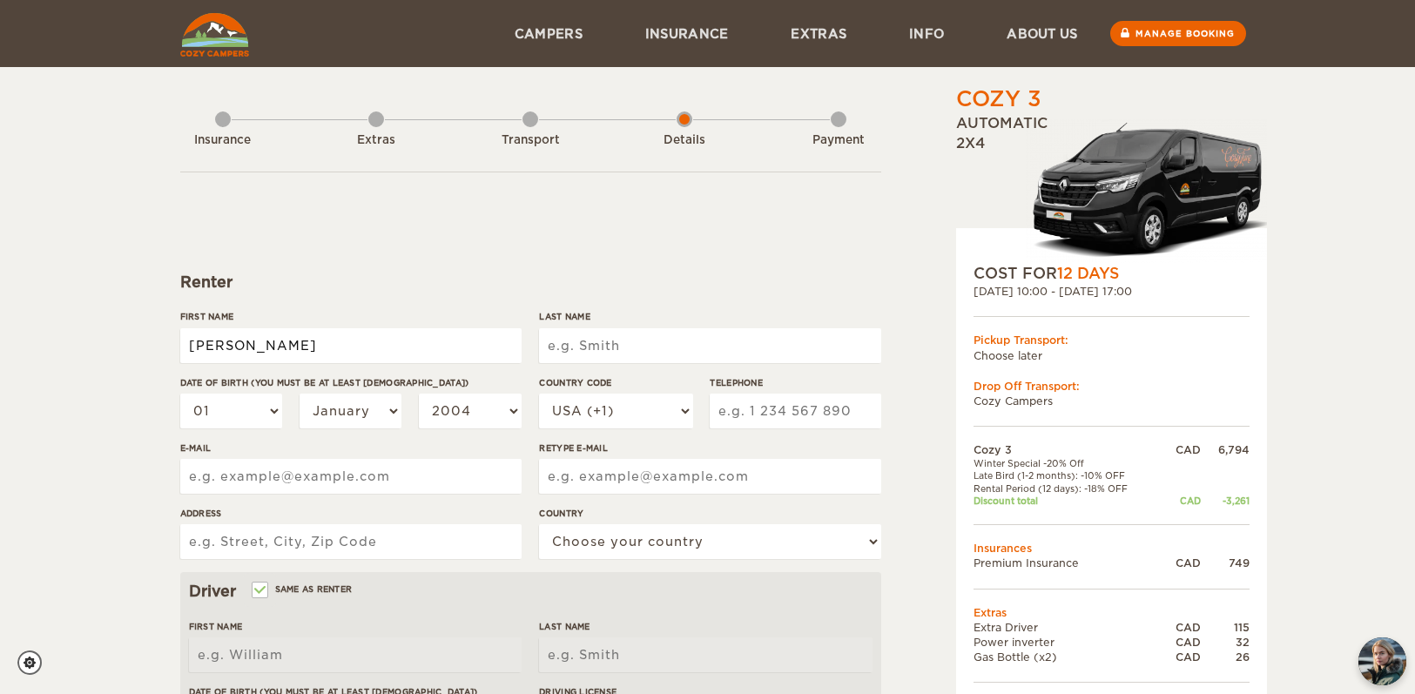
type input "[PERSON_NAME]"
click at [171, 413] on div "Cozy 3 Expand Collapse Total 4,455 CAD Automatic 2x4 COST FOR 12 Days 12. Sep 2…" at bounding box center [708, 599] width 1076 height 1030
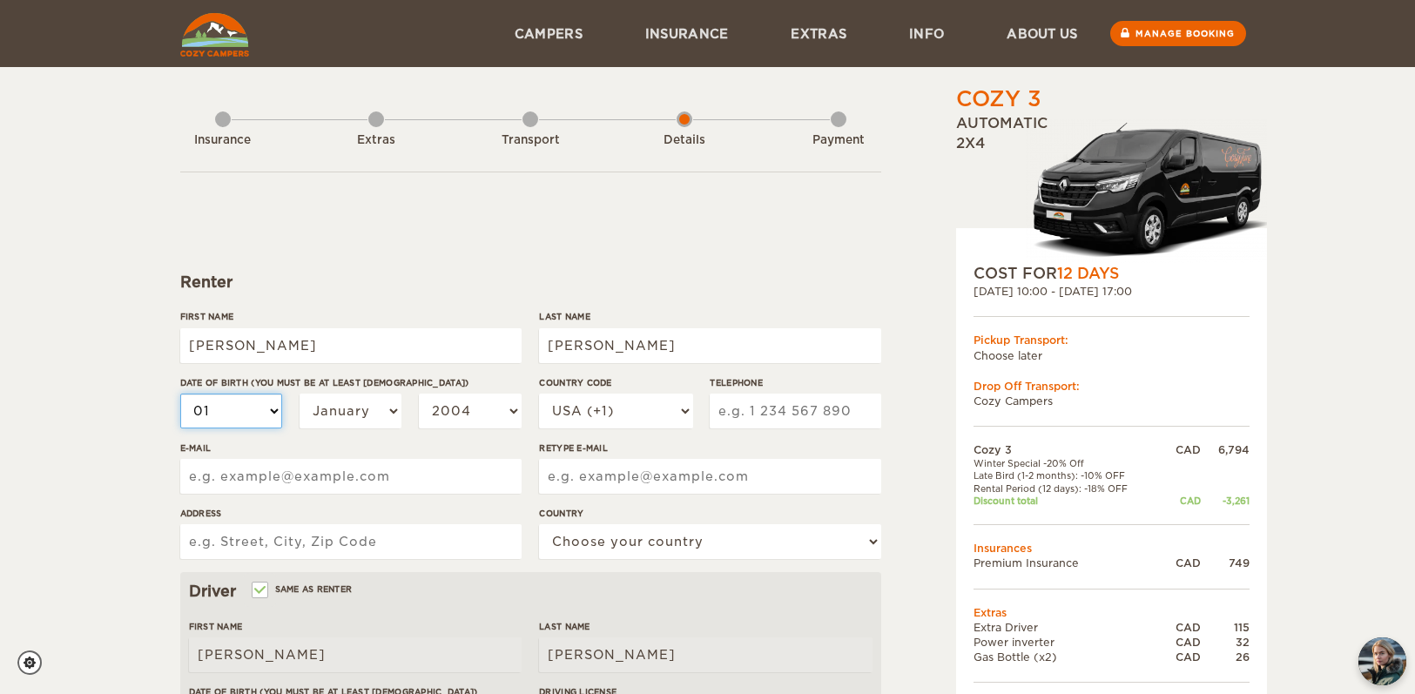
select select "06"
click at [364, 384] on label"] "Date of birth (You must be at least 20 years old)" at bounding box center [350, 382] width 341 height 13
click at [283, 393] on select "01 02 03 04 05 06 07 08 09 10 11 12 13 14 15 16 17 18 19 20 21 22 23 24 25 26 2…" at bounding box center [231, 410] width 103 height 35
select select "09"
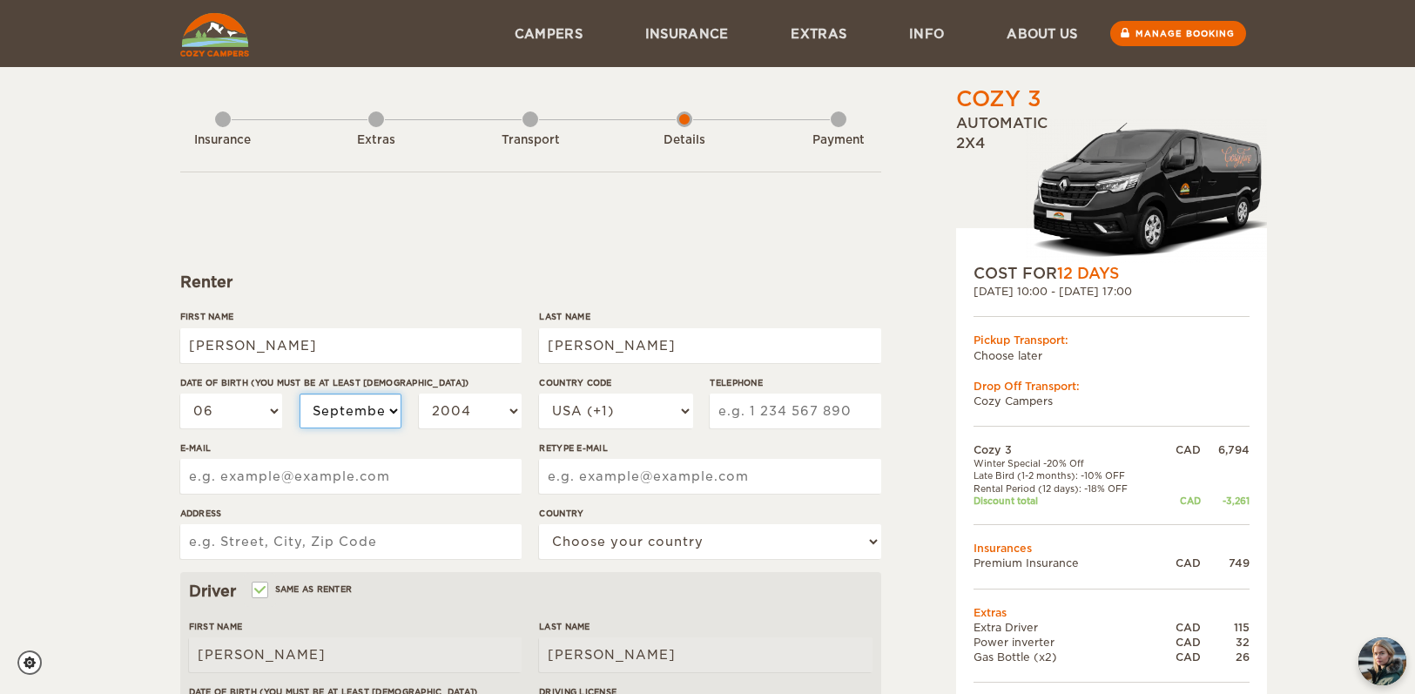
select select "09"
click at [486, 390] on div "Date of birth (You must be at least 20 years old) 01 02 03 04 05 06 07 08 09 10…" at bounding box center [350, 408] width 341 height 65
select select "1995"
select select "1"
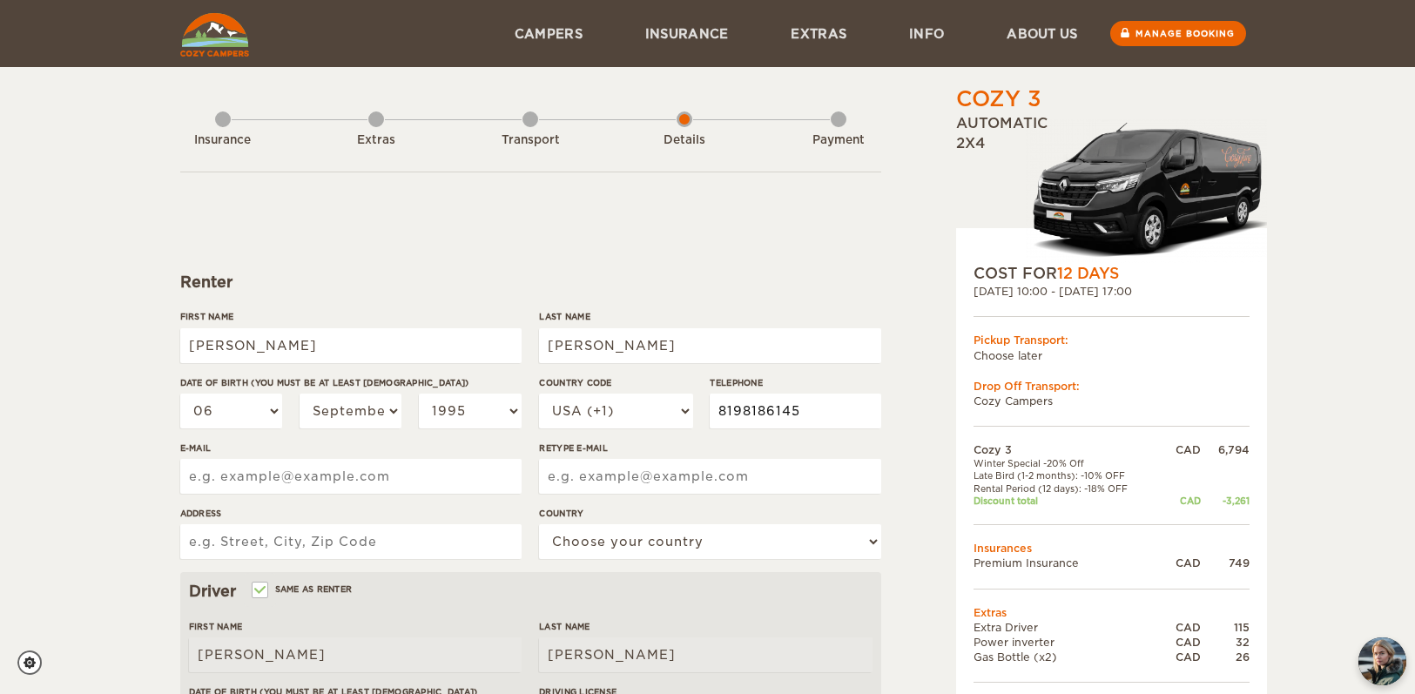
type input "8198186145"
click at [106, 524] on div "Cozy 3 Expand Collapse Total 4,455 CAD Automatic 2x4 COST FOR 12 Days 12. Sep 2…" at bounding box center [707, 566] width 1415 height 1132
type input "roxanne.desmarais@hotmail.com"
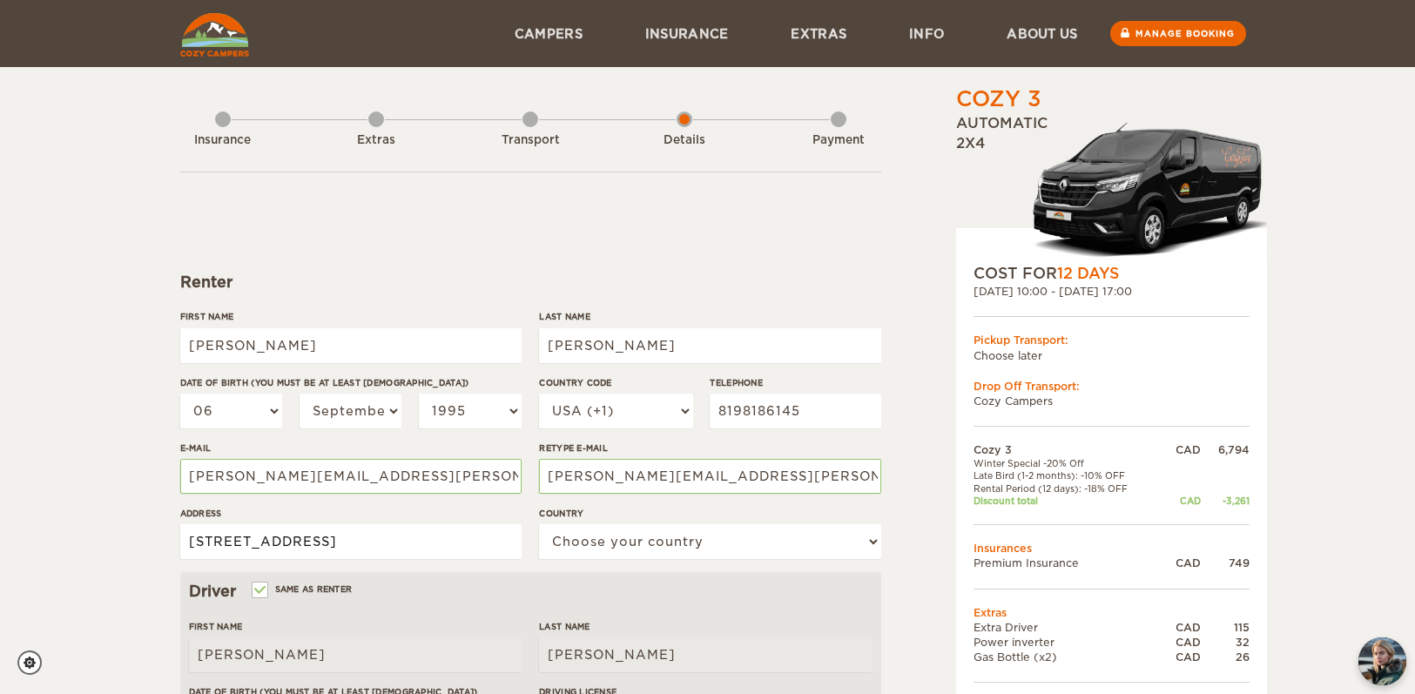
type input "201-1551 rue Centre"
select select "38"
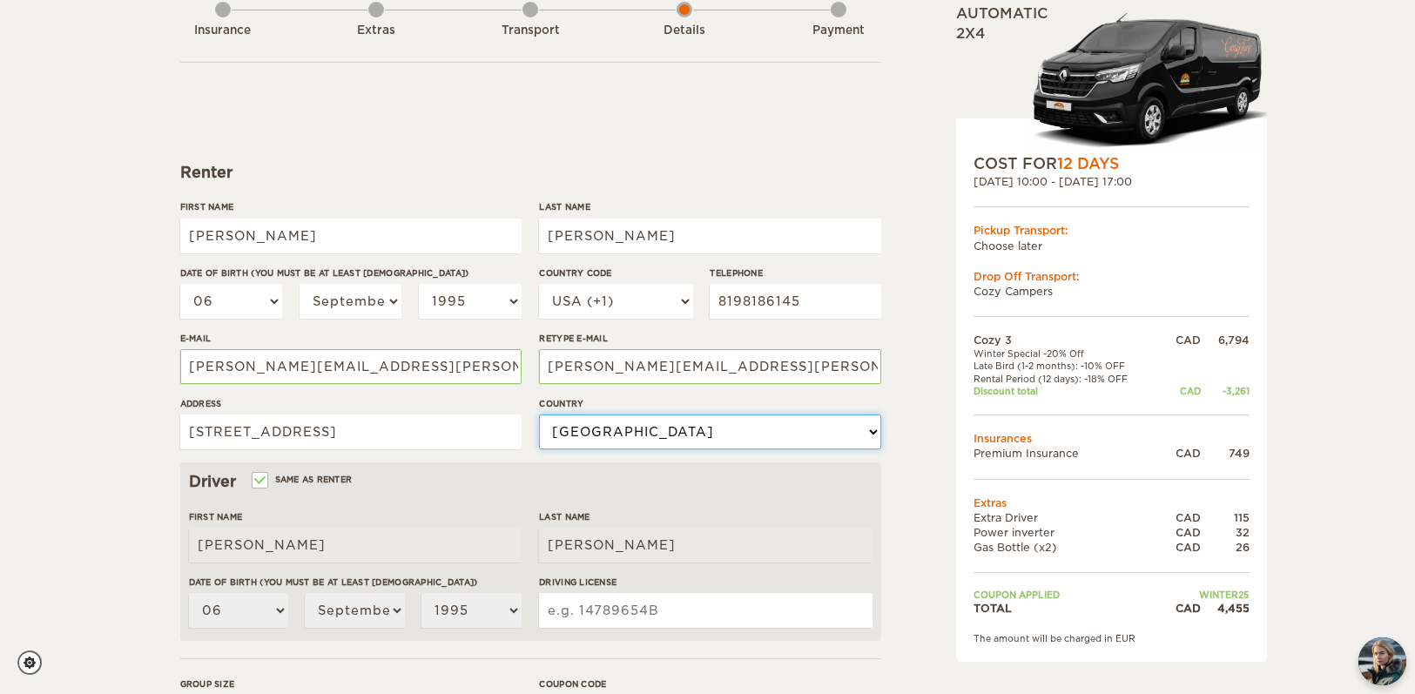
scroll to position [134, 0]
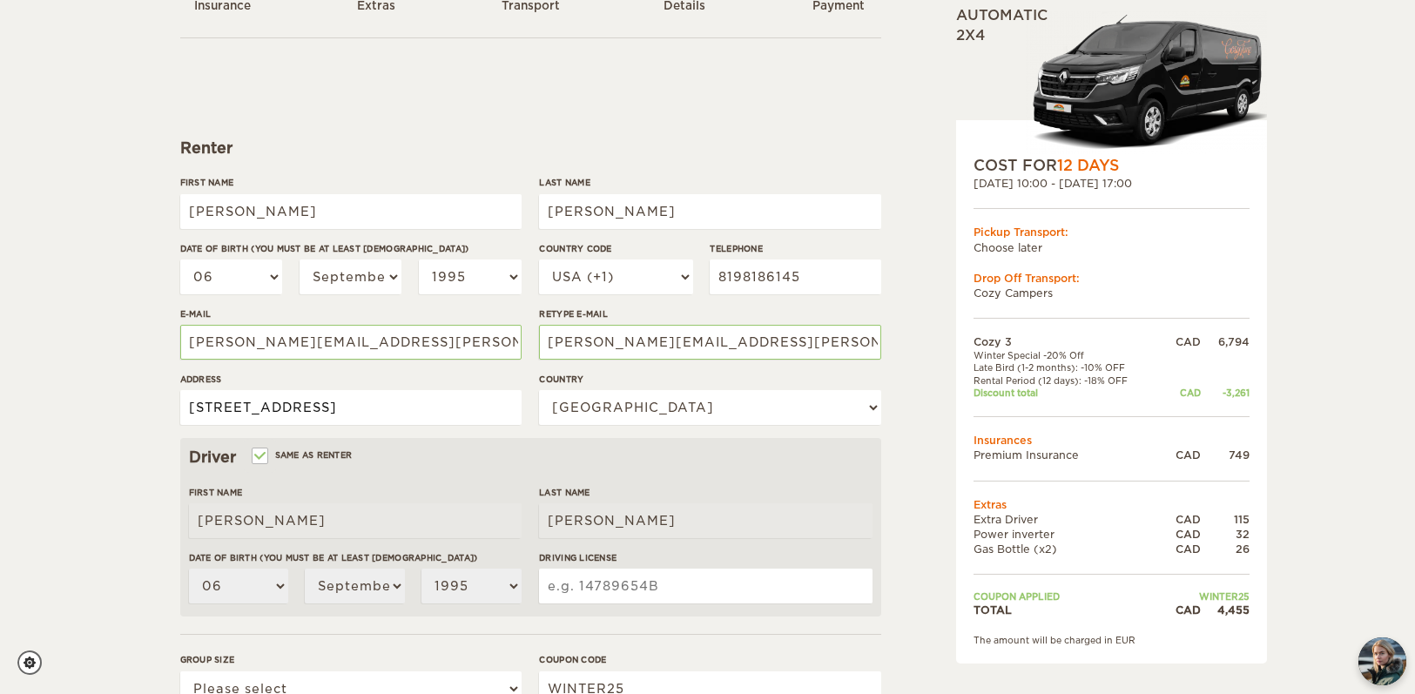
click at [381, 418] on input "201-1551 rue Centre" at bounding box center [350, 407] width 341 height 35
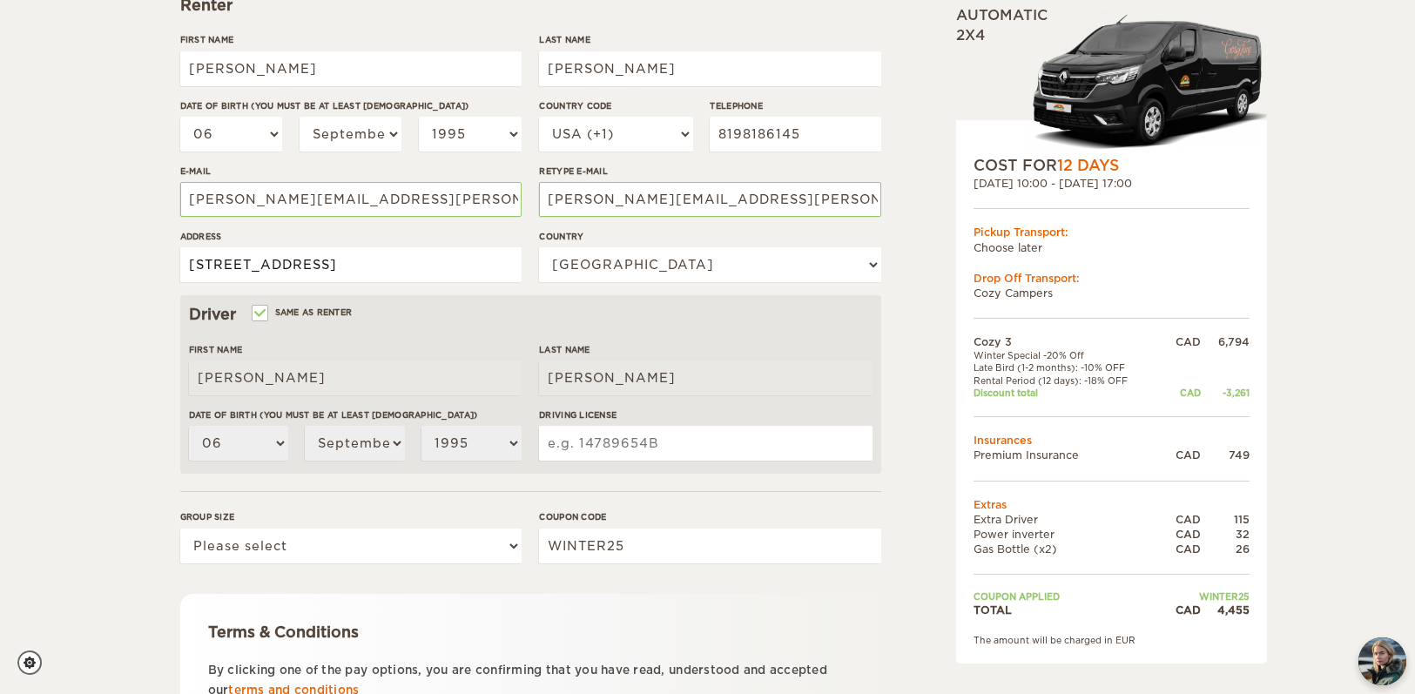
scroll to position [279, 0]
type input "201-1551 rue Centre, Montreal (Qc) H3K 1H5"
select select "2"
click at [697, 437] on input "Driving License" at bounding box center [705, 441] width 333 height 35
type input "D"
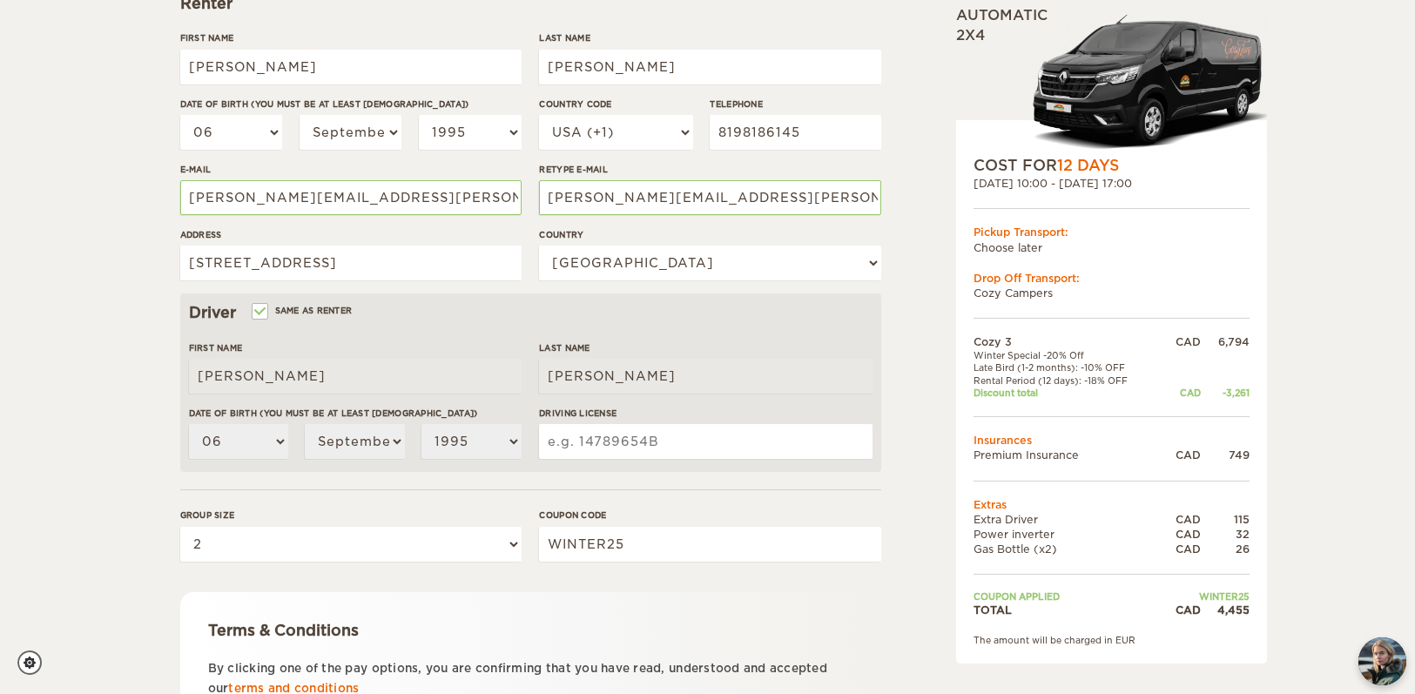
type input "F"
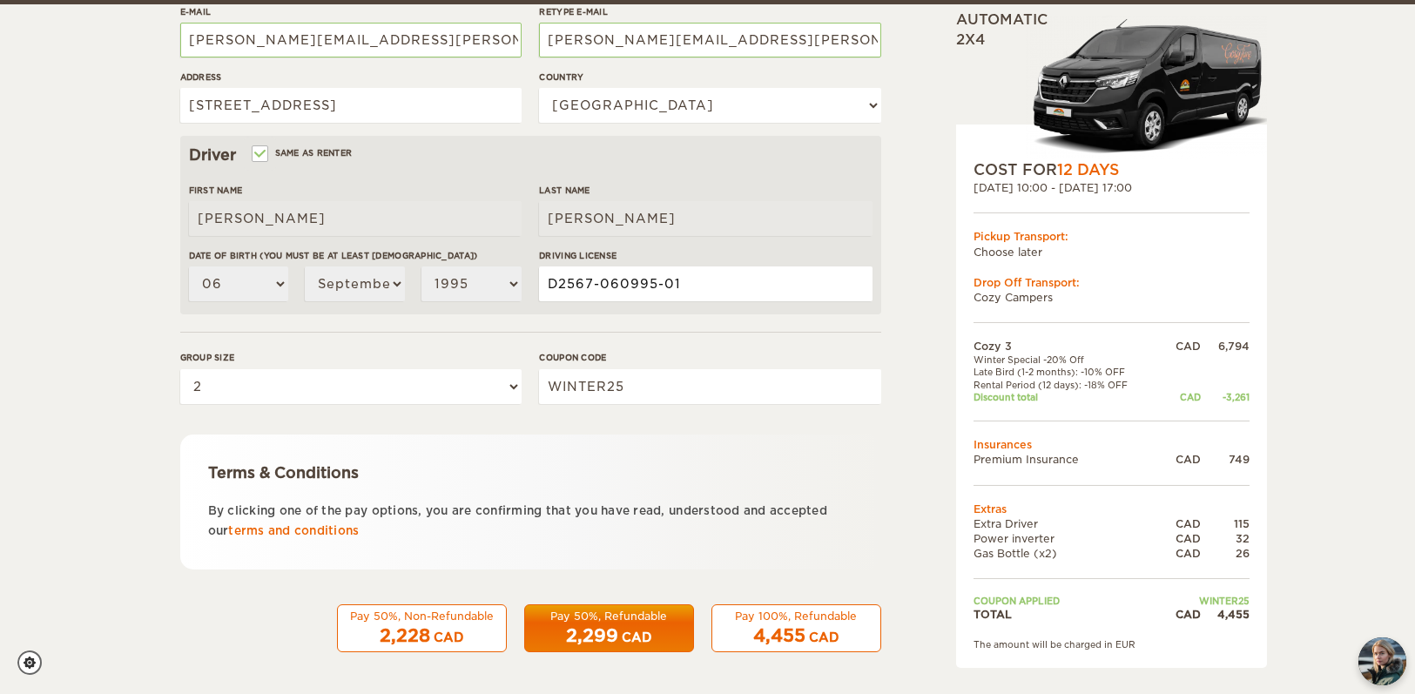
scroll to position [435, 0]
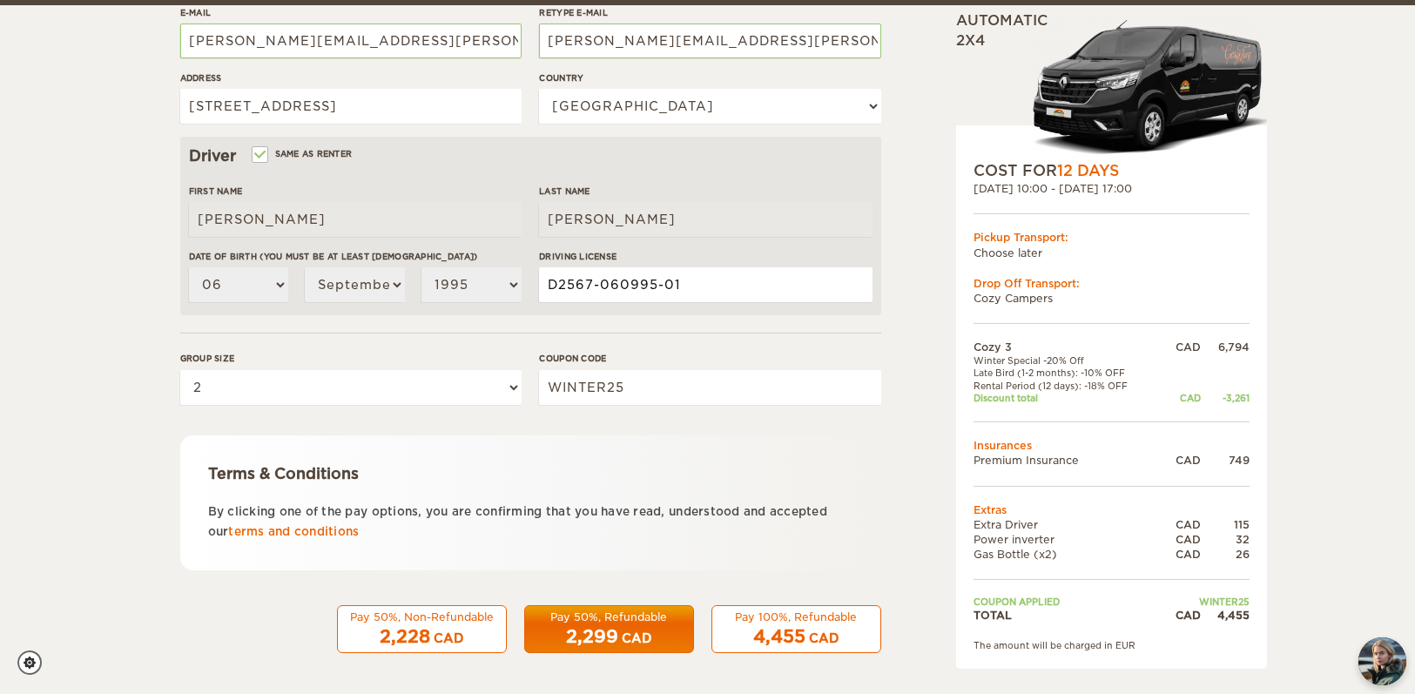
type input "D2567-060995-01"
click at [602, 626] on span "2,299" at bounding box center [592, 636] width 52 height 21
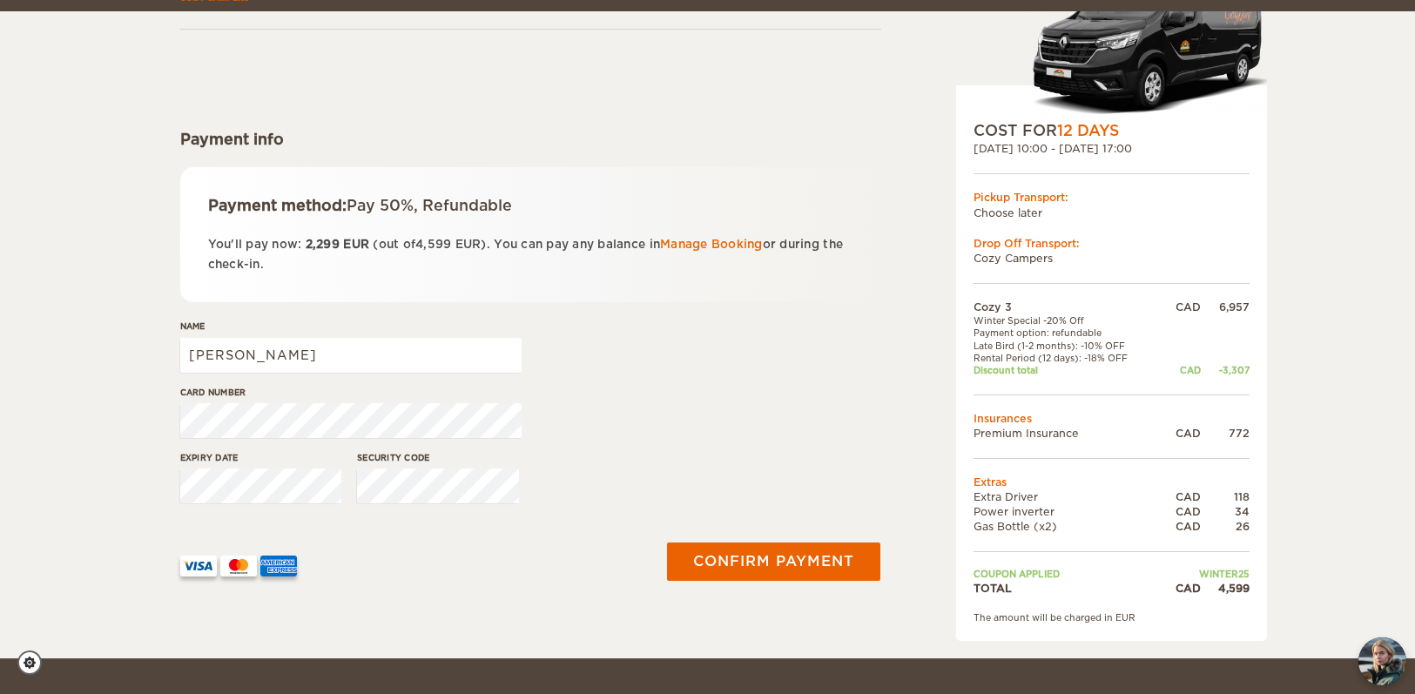
scroll to position [148, 0]
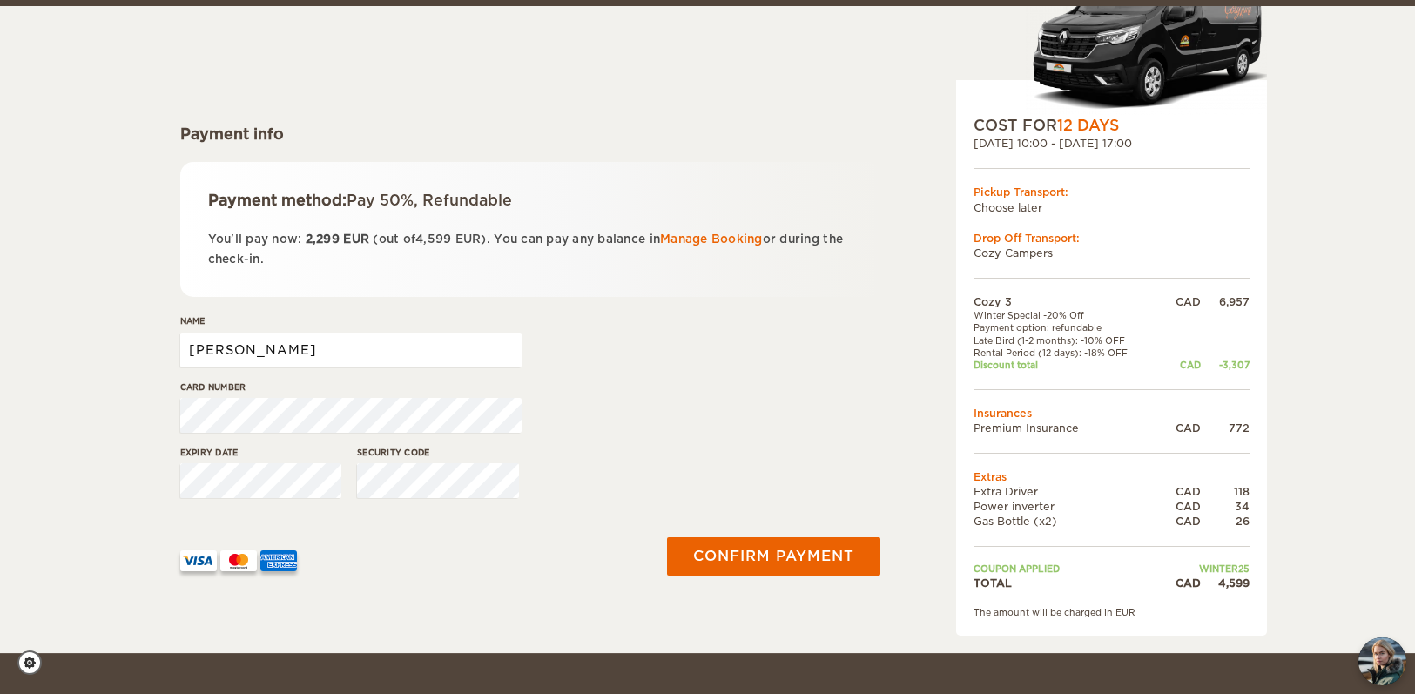
click at [299, 349] on input "[PERSON_NAME]" at bounding box center [350, 350] width 341 height 35
type input "Roxanne Desmarais"
click at [788, 549] on button "Confirm payment" at bounding box center [773, 556] width 219 height 39
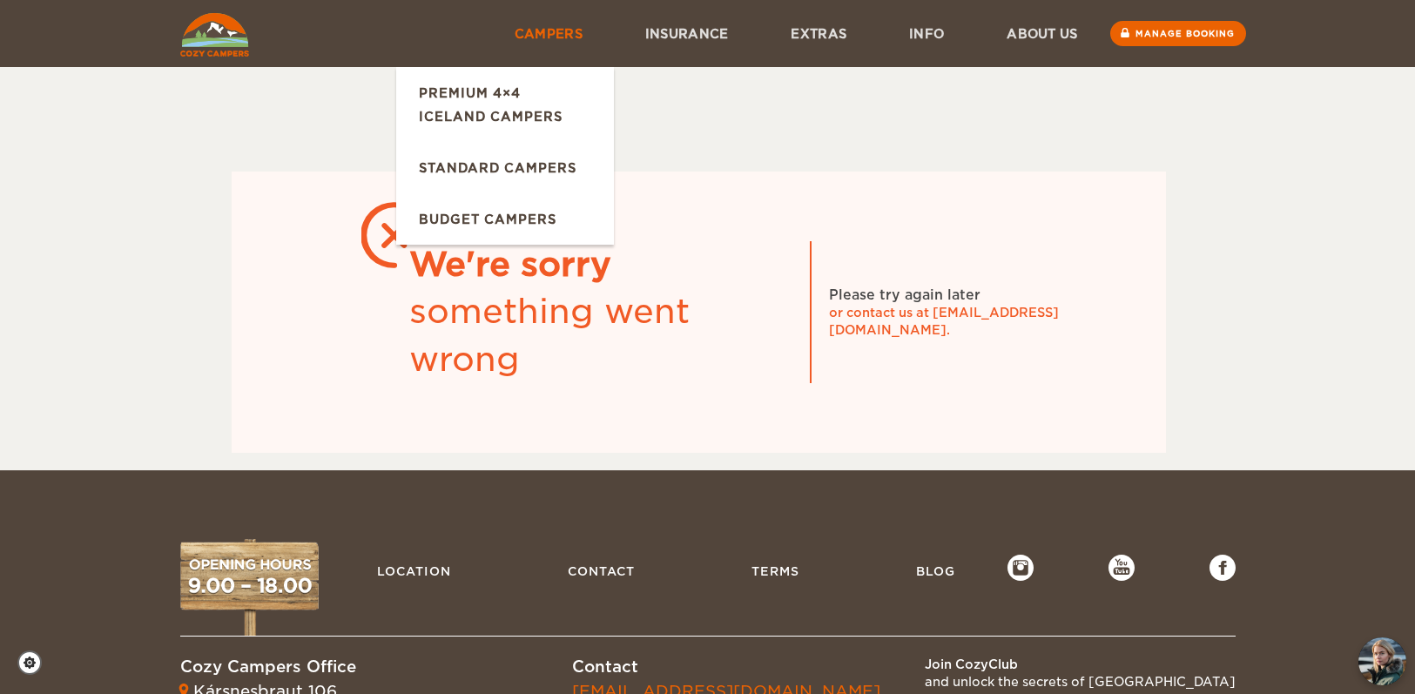
click at [535, 24] on link "Campers" at bounding box center [548, 33] width 131 height 67
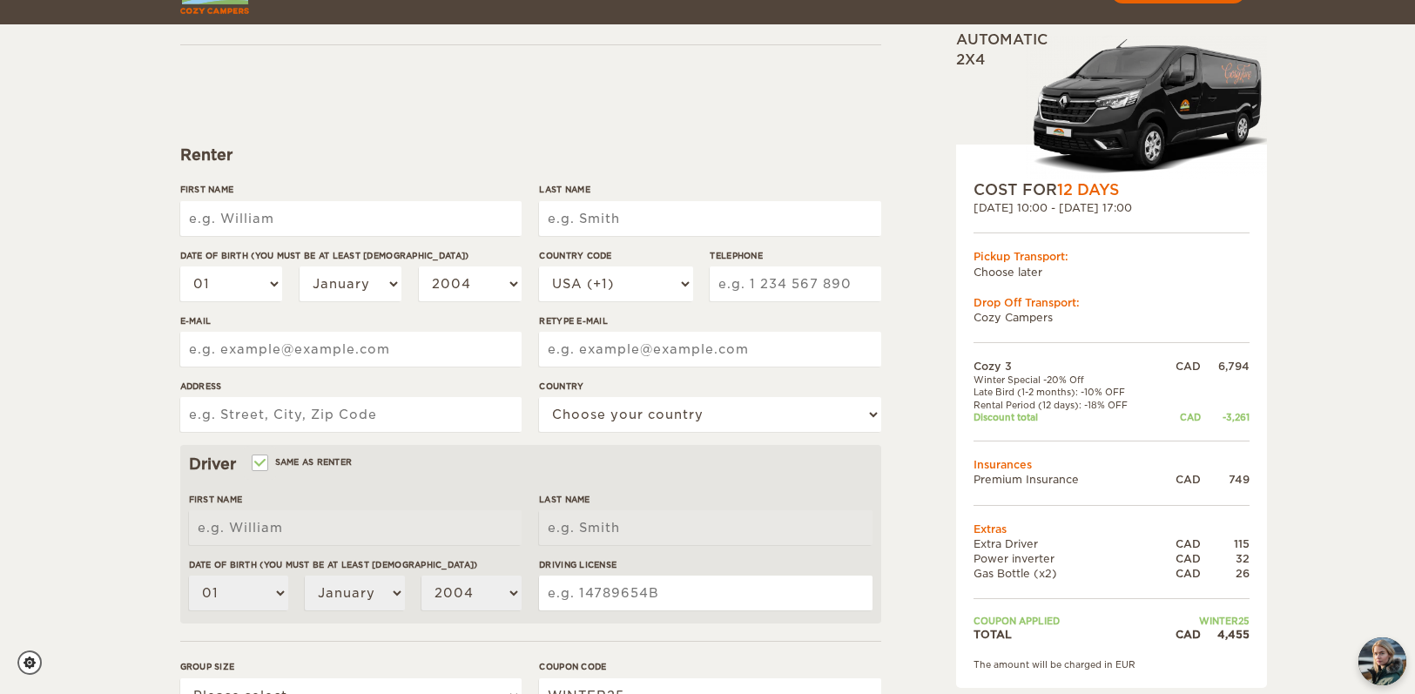
scroll to position [151, 0]
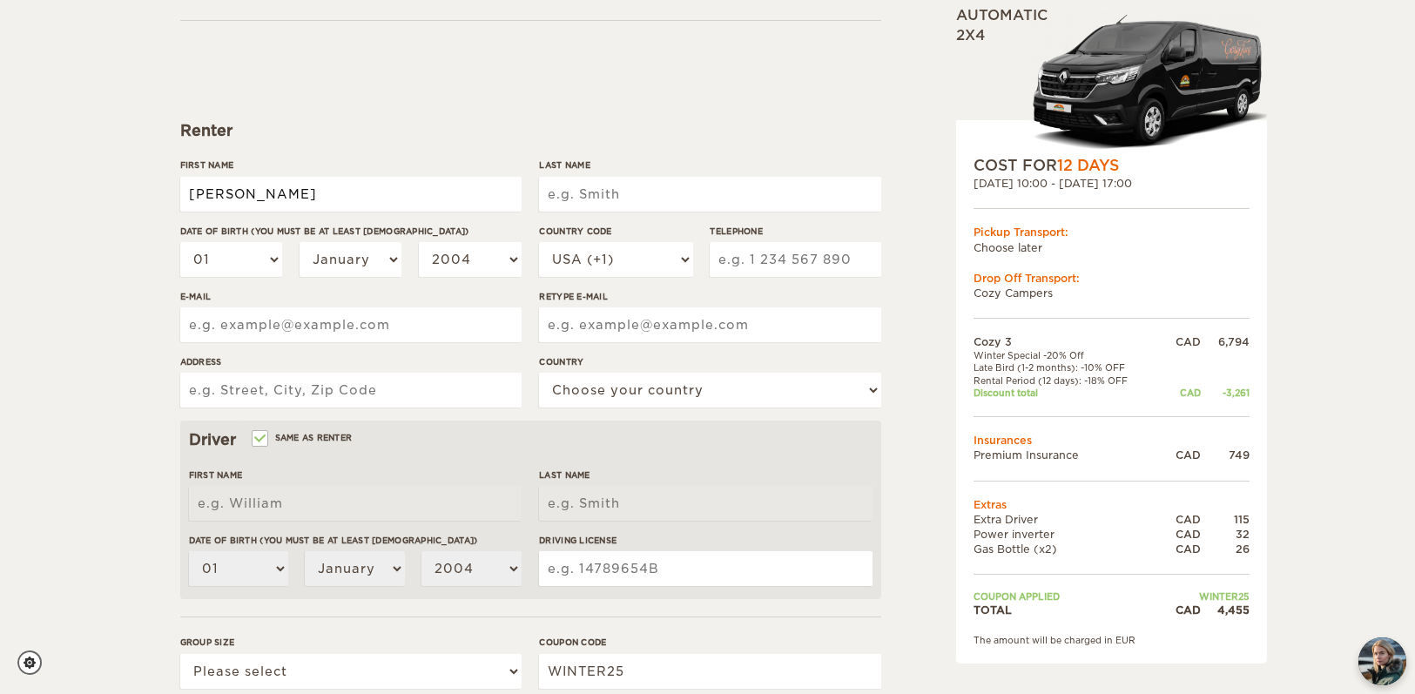
type input "Roxanne"
type input "Desmarais"
select select "06"
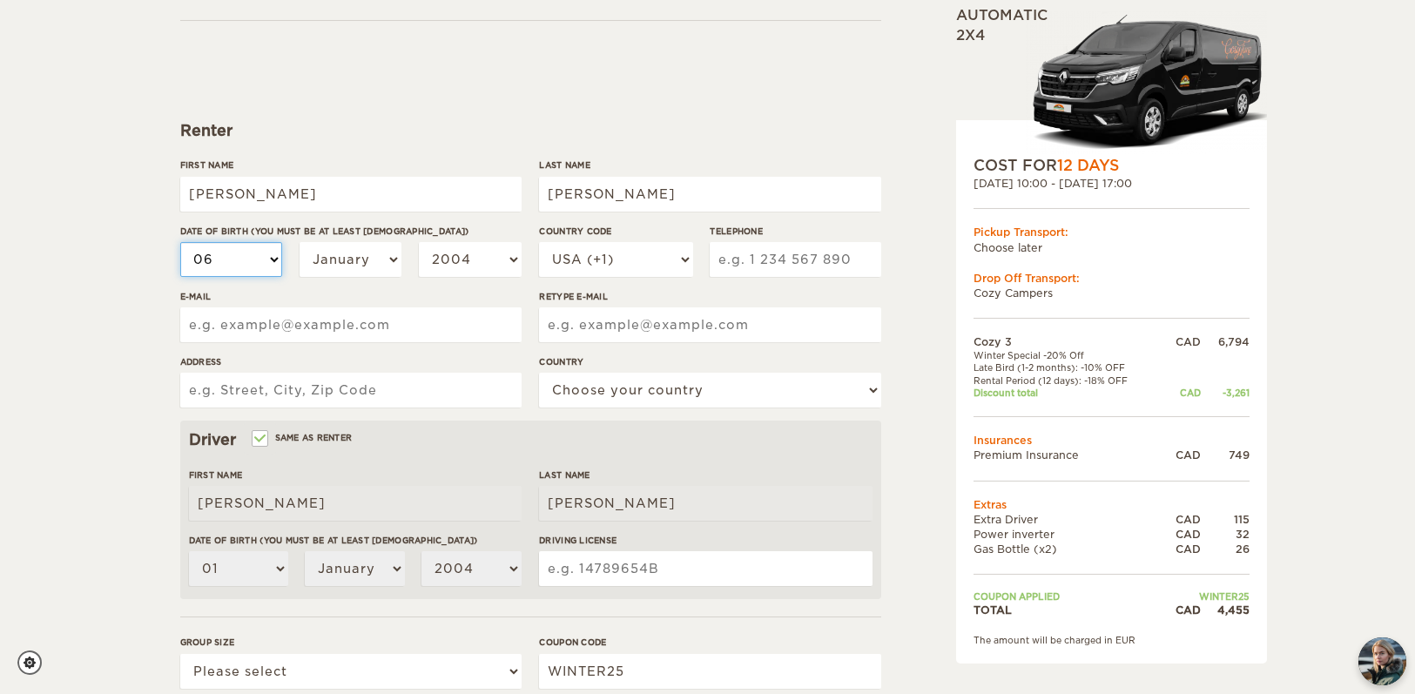
select select "06"
select select "10"
select select "09"
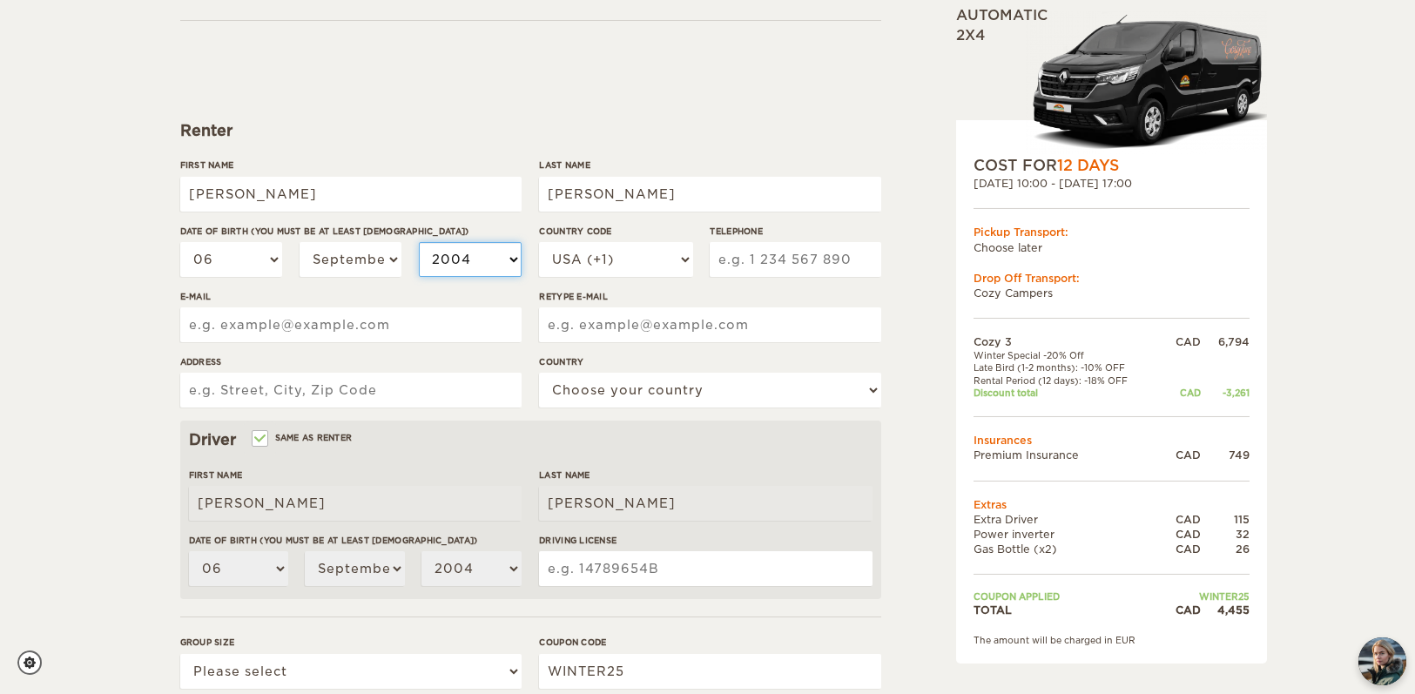
select select "1995"
select select "1"
type input "8198186145"
type input "roxanne.desmarais@hotmail.com"
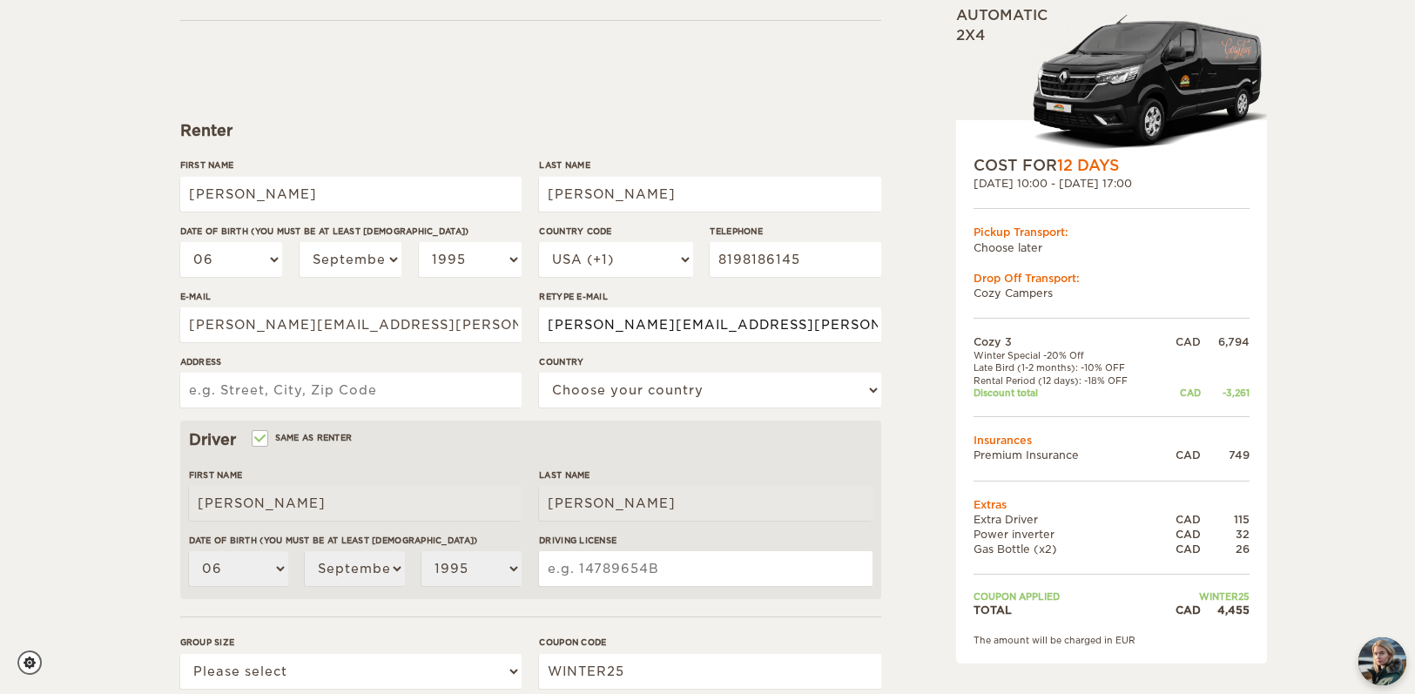
type input "roxanne.desmarais@hotmail.com"
type input "201-1551 Centre, Montreal, QC, H3K1H5"
select select "38"
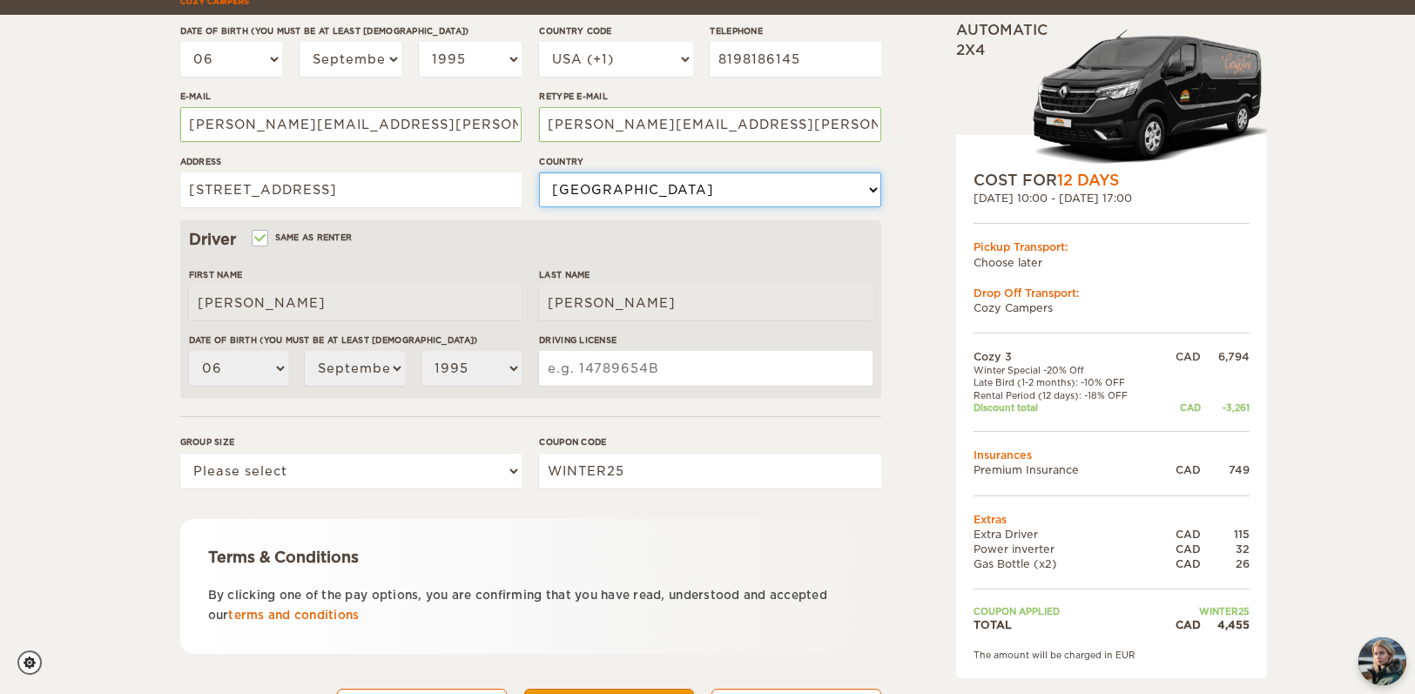
scroll to position [392, 0]
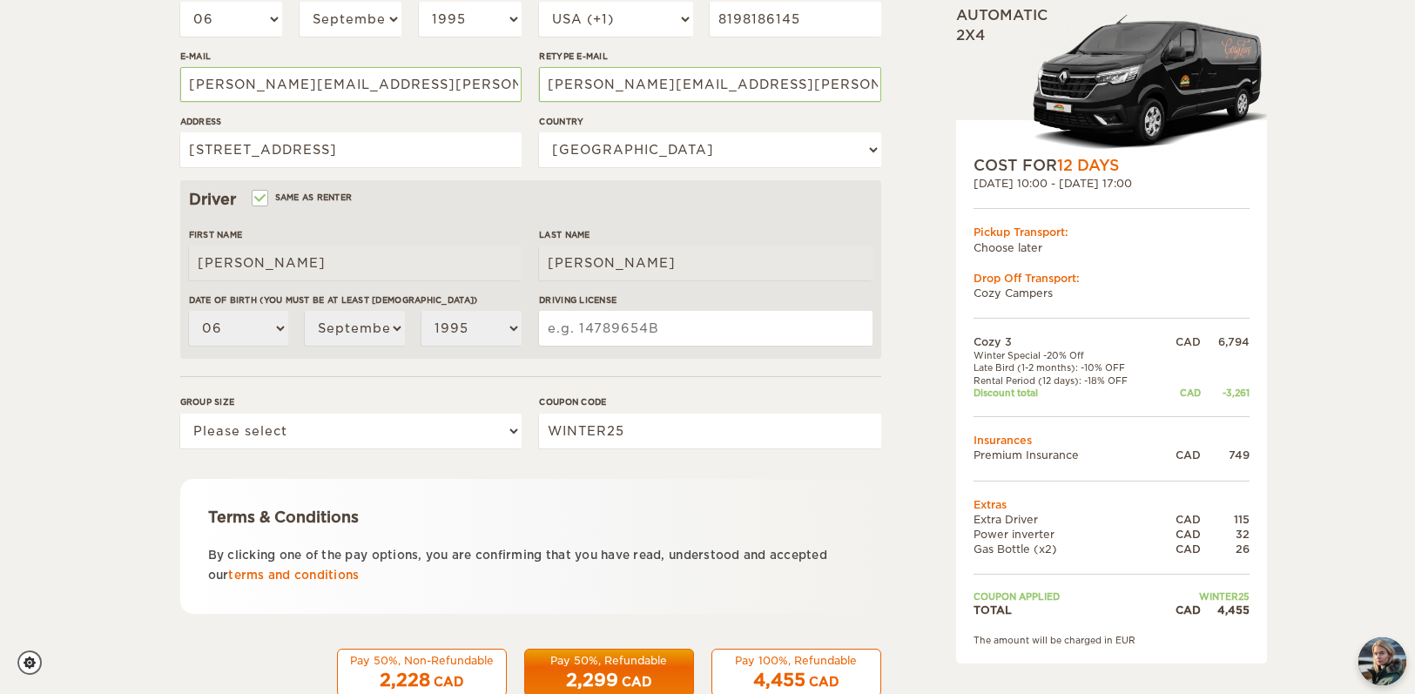
click at [587, 323] on input "Driving License" at bounding box center [705, 328] width 333 height 35
type input "D256706099501"
click at [413, 454] on div "Group size Please select 1 2 3" at bounding box center [350, 427] width 341 height 65
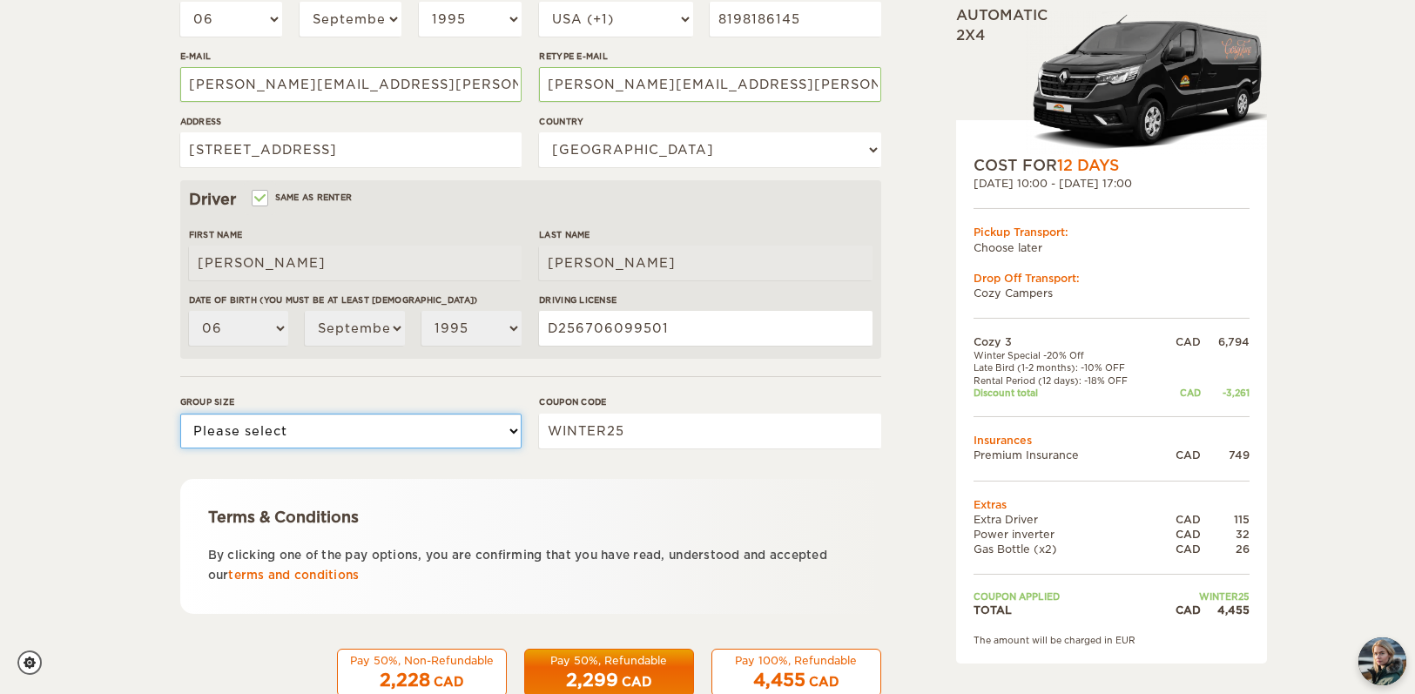
select select "2"
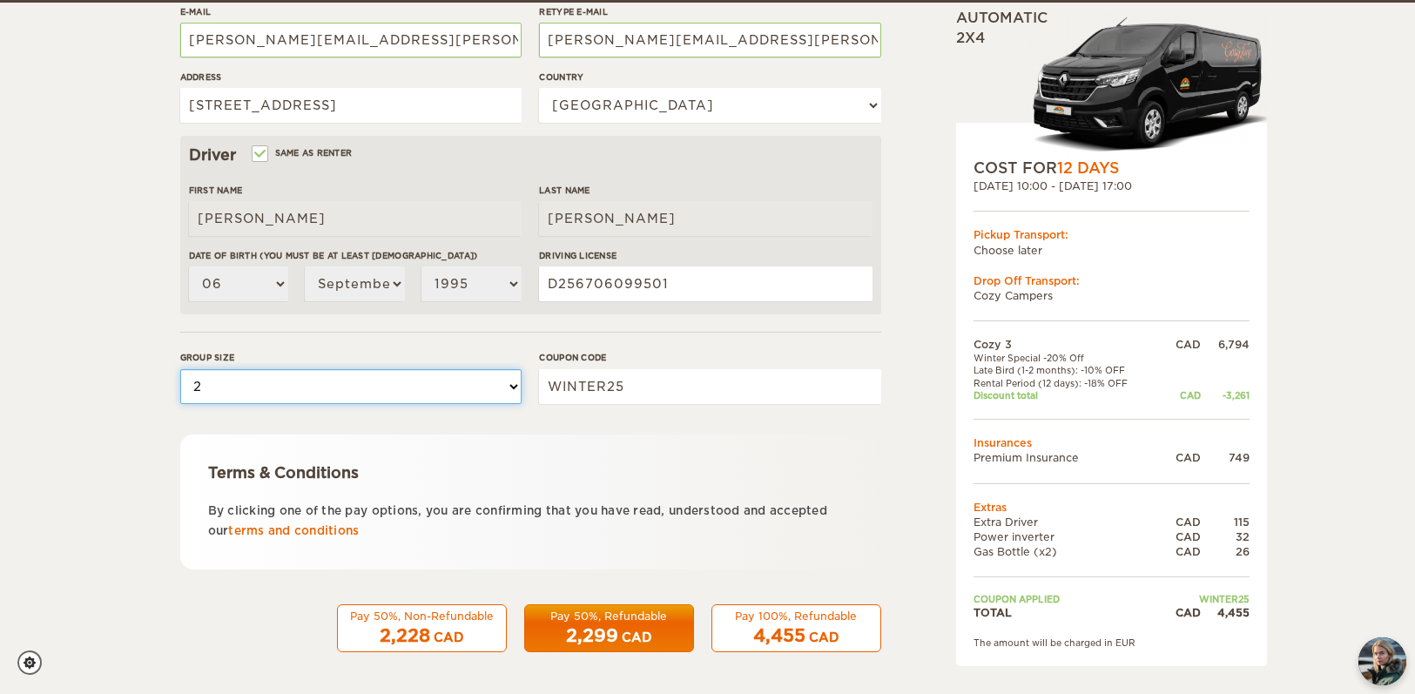
scroll to position [435, 0]
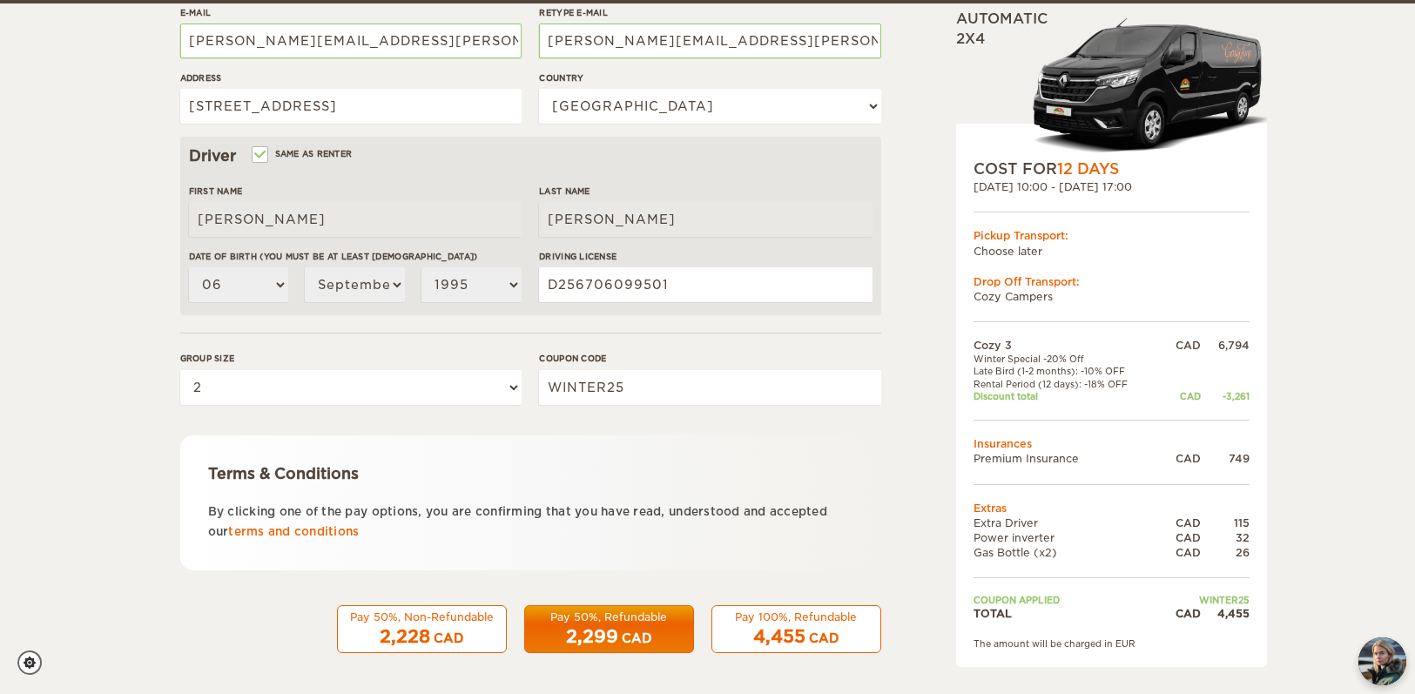
click at [632, 612] on div "Pay 50%, Refundable" at bounding box center [608, 616] width 147 height 15
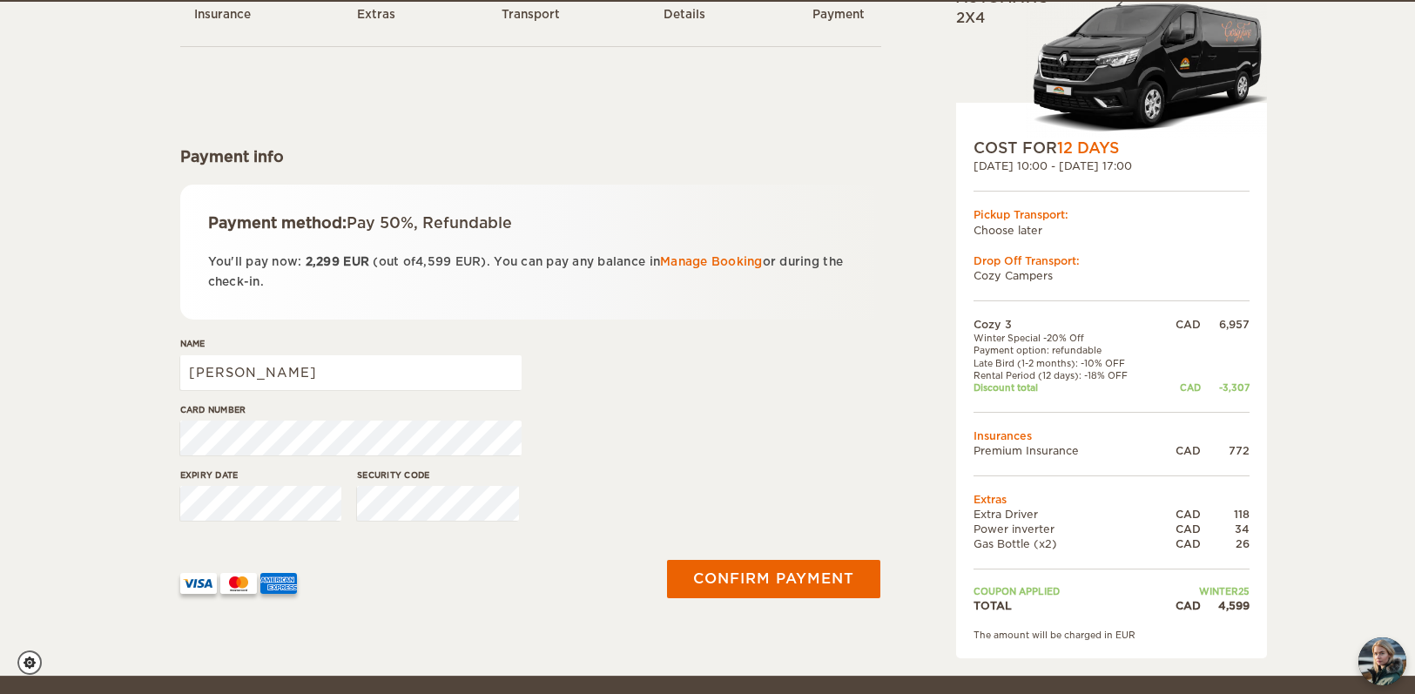
scroll to position [127, 0]
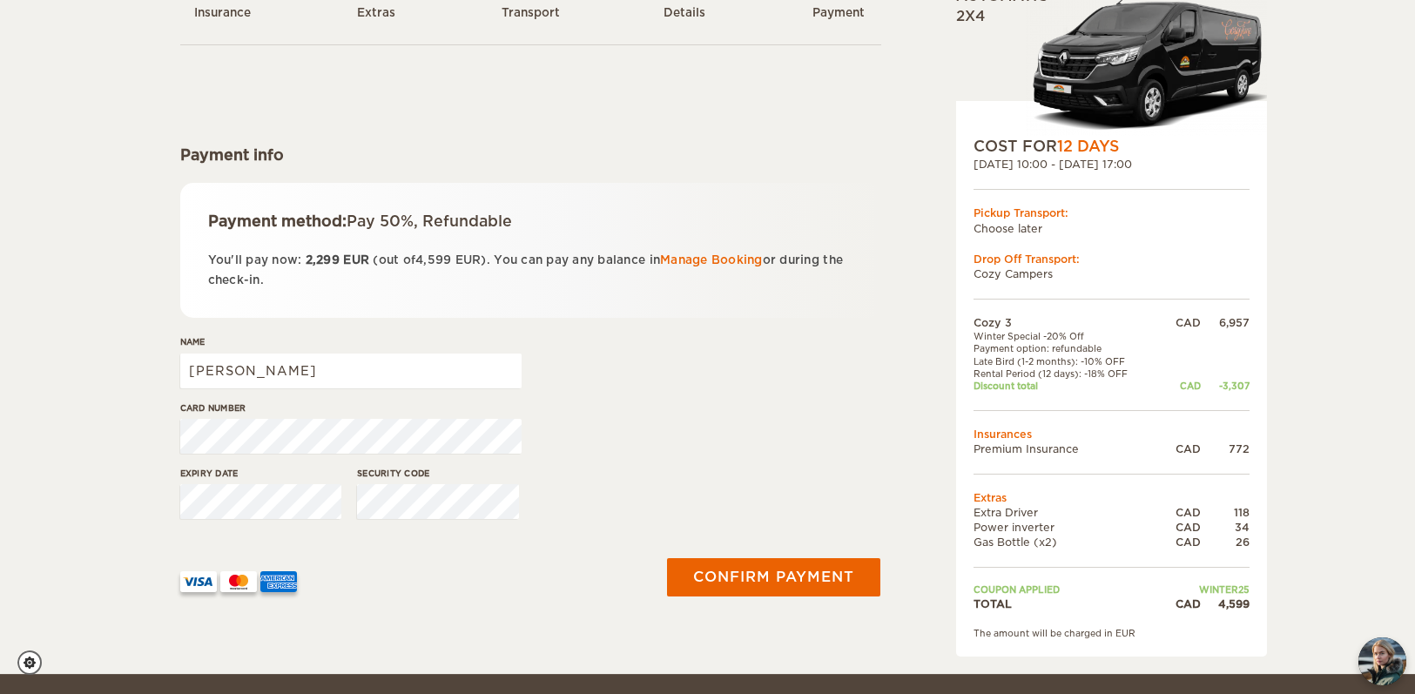
click at [276, 350] on div "Name Roxanne" at bounding box center [350, 367] width 341 height 65
click at [275, 360] on input "Roxanne" at bounding box center [350, 370] width 341 height 35
click at [270, 378] on input "Roxanne" at bounding box center [350, 370] width 341 height 35
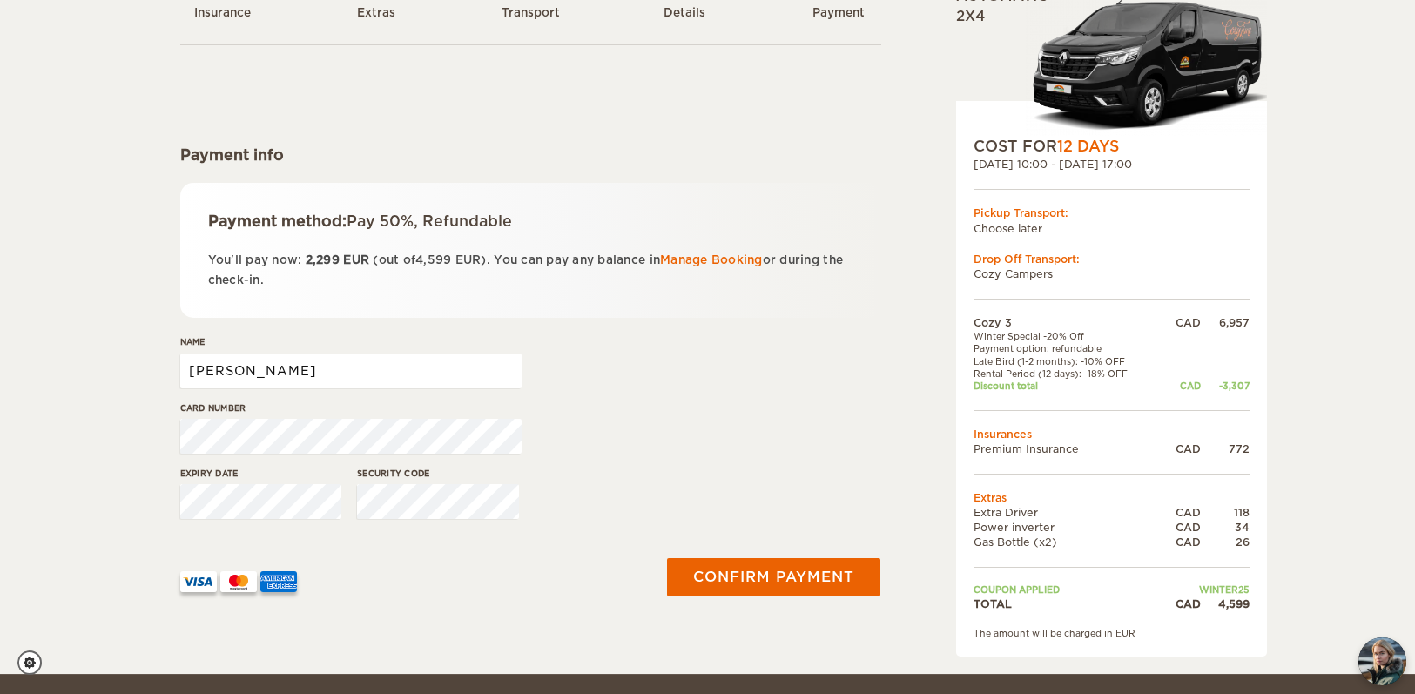
type input "Roxanne Desmarais"
click at [658, 453] on div "Card number" at bounding box center [530, 433] width 701 height 65
click at [754, 577] on button "Confirm payment" at bounding box center [773, 577] width 219 height 39
